Goal: Task Accomplishment & Management: Use online tool/utility

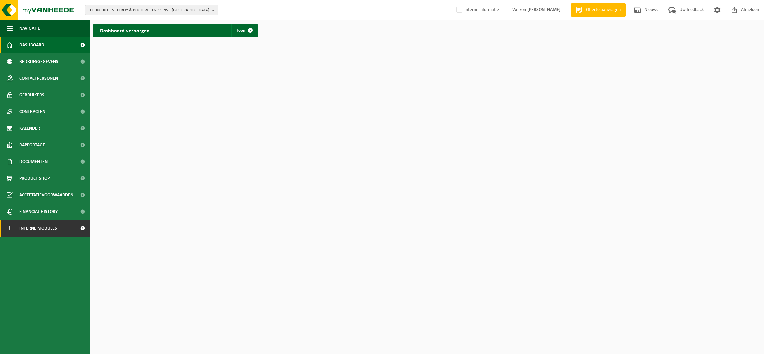
click at [45, 229] on span "Interne modules" at bounding box center [38, 228] width 38 height 17
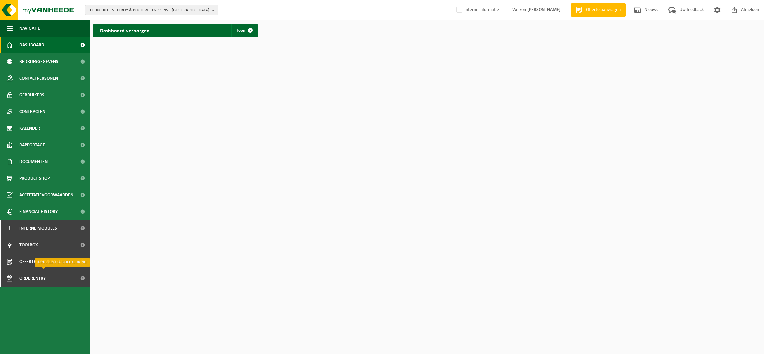
click at [27, 287] on ul "Navigatie Offerte aanvragen Nieuws Uw feedback Afmelden Dashboard Bedrijfsgegev…" at bounding box center [45, 187] width 90 height 334
drag, startPoint x: 27, startPoint y: 287, endPoint x: 24, endPoint y: 279, distance: 8.1
click at [24, 279] on span "Orderentry Goedkeuring" at bounding box center [47, 278] width 56 height 17
